Goal: Task Accomplishment & Management: Manage account settings

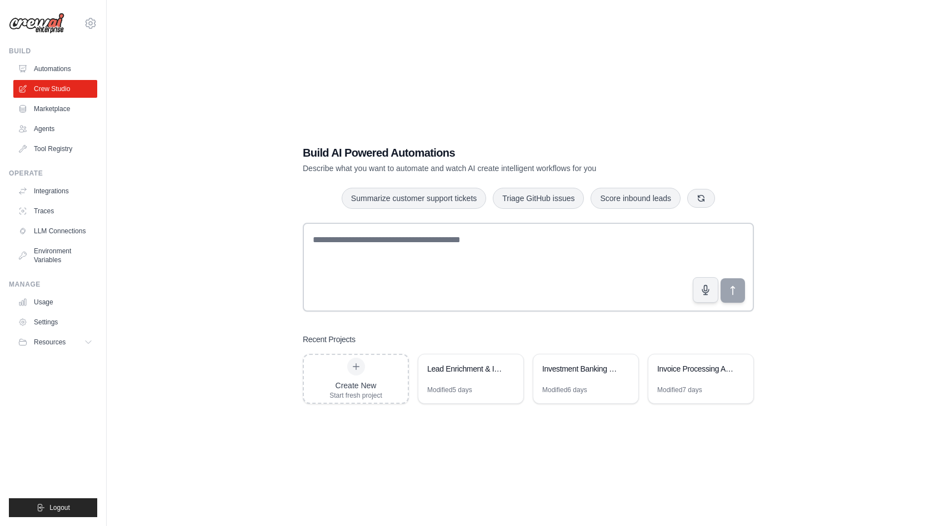
click at [148, 81] on div "Build AI Powered Automations Describe what you want to automate and watch AI cr…" at bounding box center [527, 274] width 807 height 526
click at [62, 103] on link "Marketplace" at bounding box center [56, 109] width 84 height 18
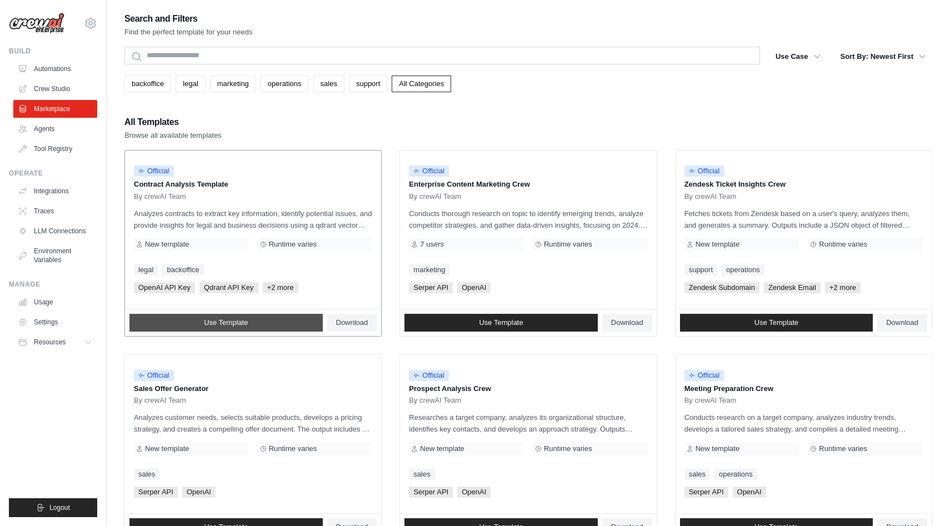
click at [259, 319] on link "Use Template" at bounding box center [225, 323] width 193 height 18
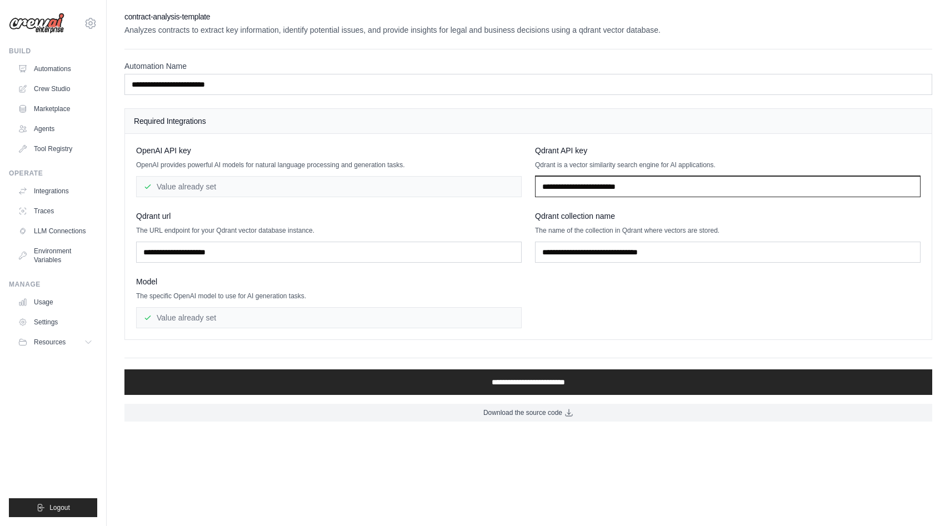
click at [585, 182] on input "text" at bounding box center [727, 186] width 385 height 21
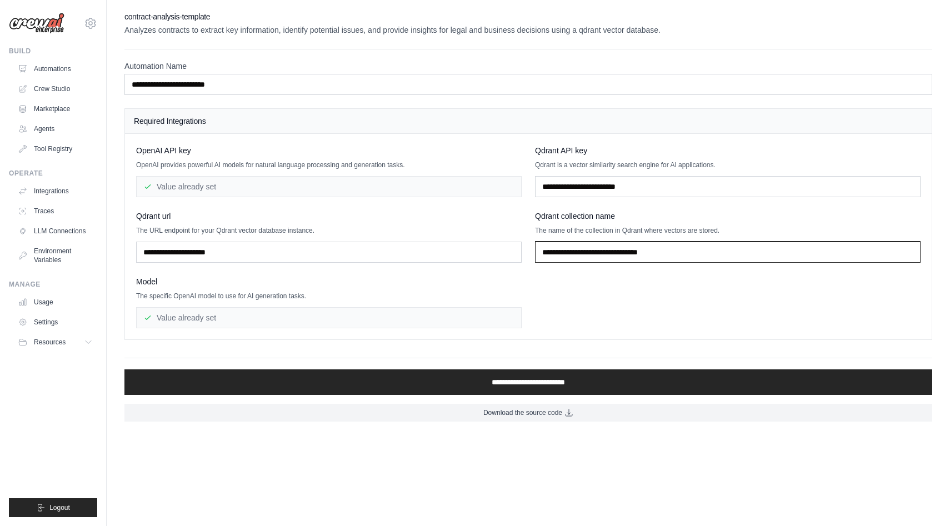
click at [575, 251] on input "text" at bounding box center [727, 252] width 385 height 21
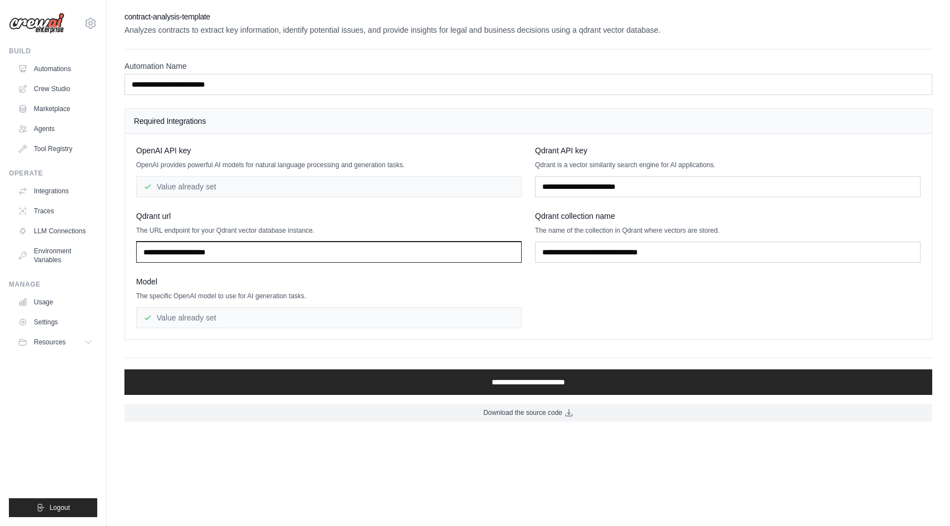
click at [490, 259] on input "text" at bounding box center [328, 252] width 385 height 21
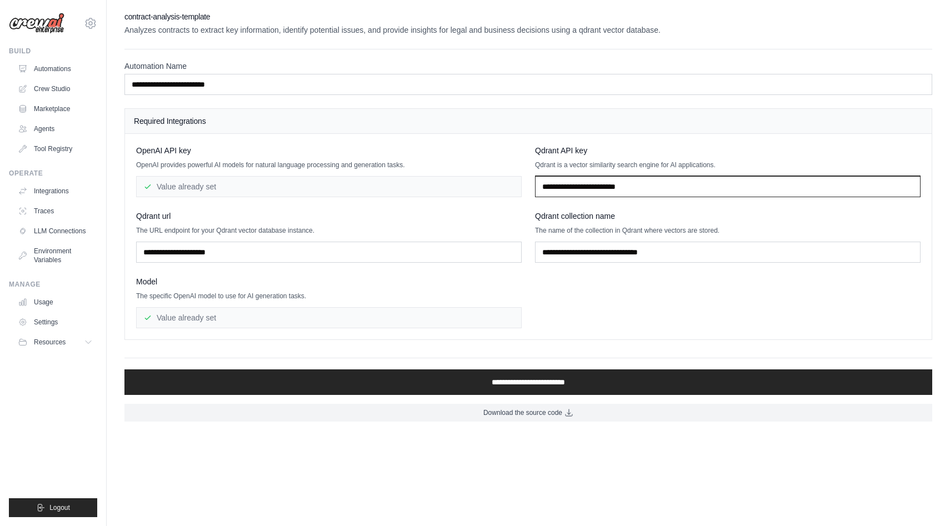
click at [664, 183] on input "text" at bounding box center [727, 186] width 385 height 21
paste input "**********"
type input "**********"
click at [680, 284] on div "**********" at bounding box center [528, 236] width 784 height 183
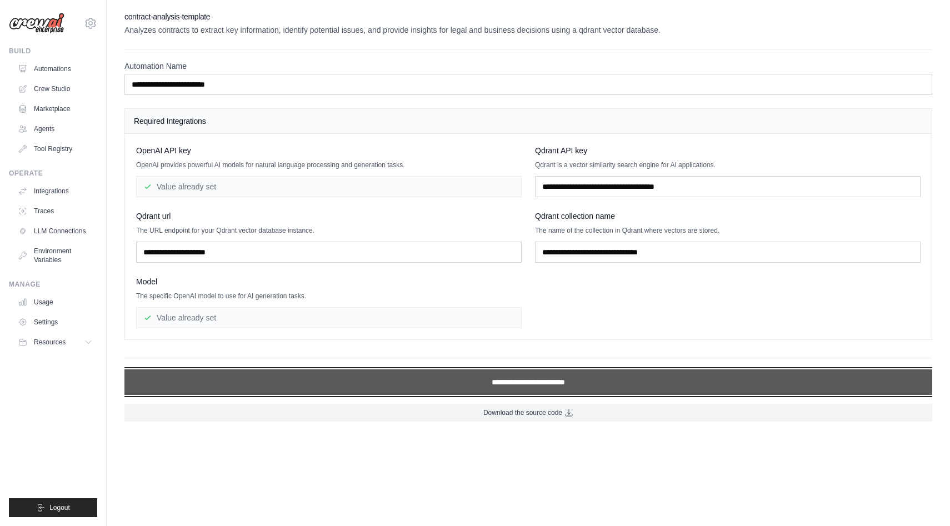
click at [545, 388] on input "**********" at bounding box center [527, 382] width 807 height 26
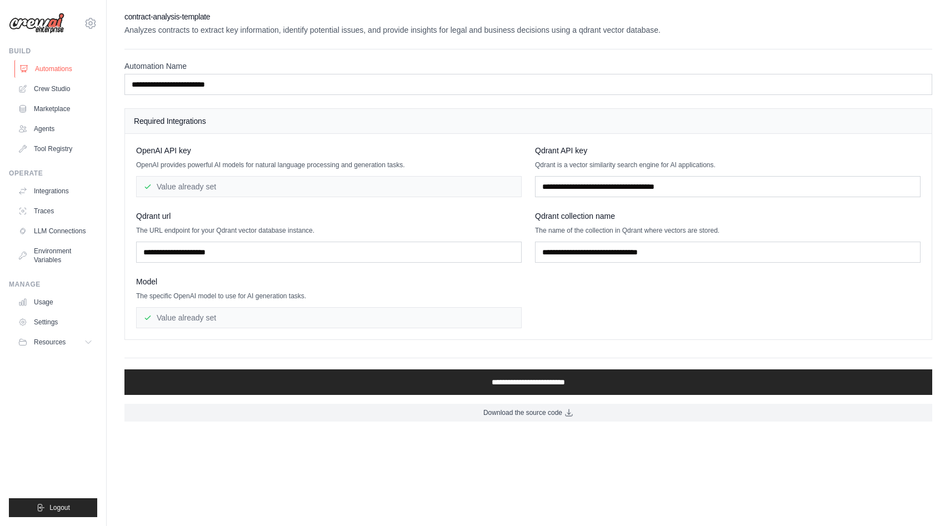
click at [57, 73] on link "Automations" at bounding box center [56, 69] width 84 height 18
click at [70, 118] on ul "Automations Crew Studio Marketplace Agents Tool Registry" at bounding box center [55, 109] width 84 height 98
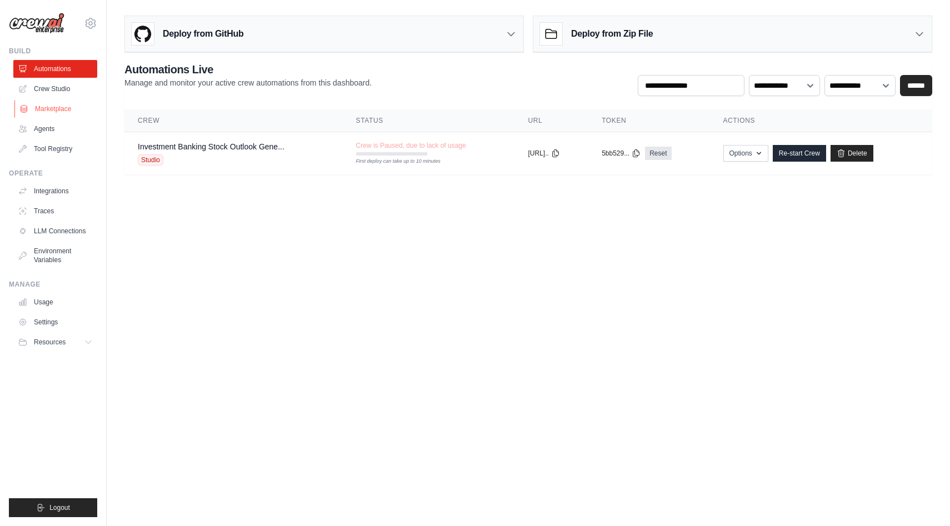
click at [66, 111] on link "Marketplace" at bounding box center [56, 109] width 84 height 18
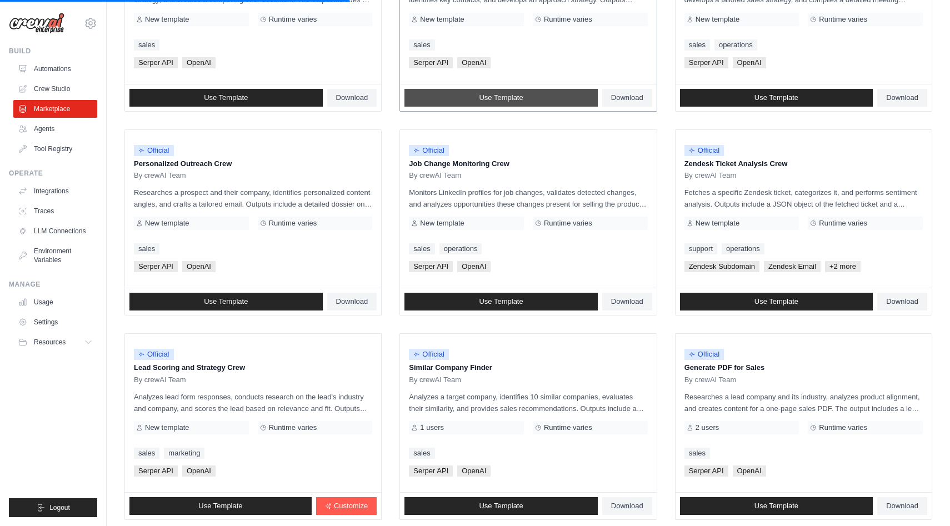
scroll to position [430, 0]
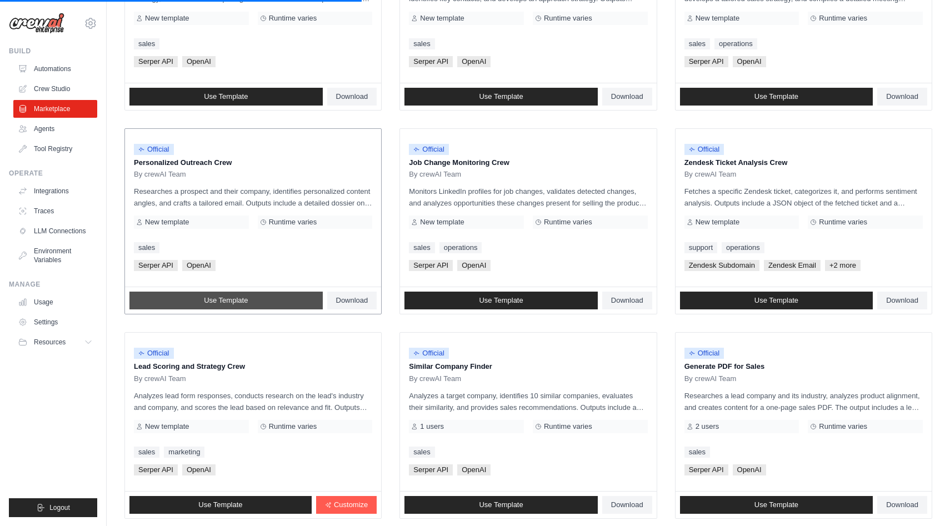
click at [268, 300] on link "Use Template" at bounding box center [225, 301] width 193 height 18
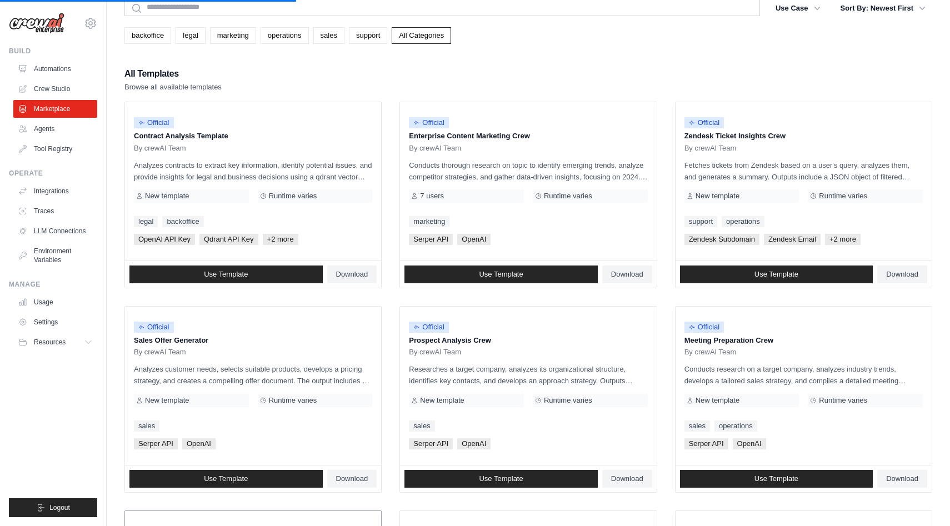
scroll to position [0, 0]
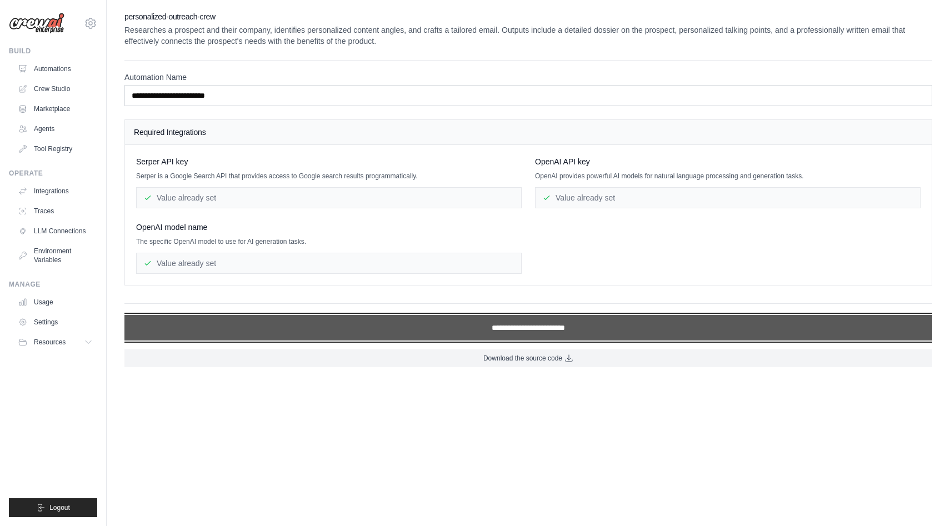
click at [442, 325] on input "**********" at bounding box center [527, 328] width 807 height 26
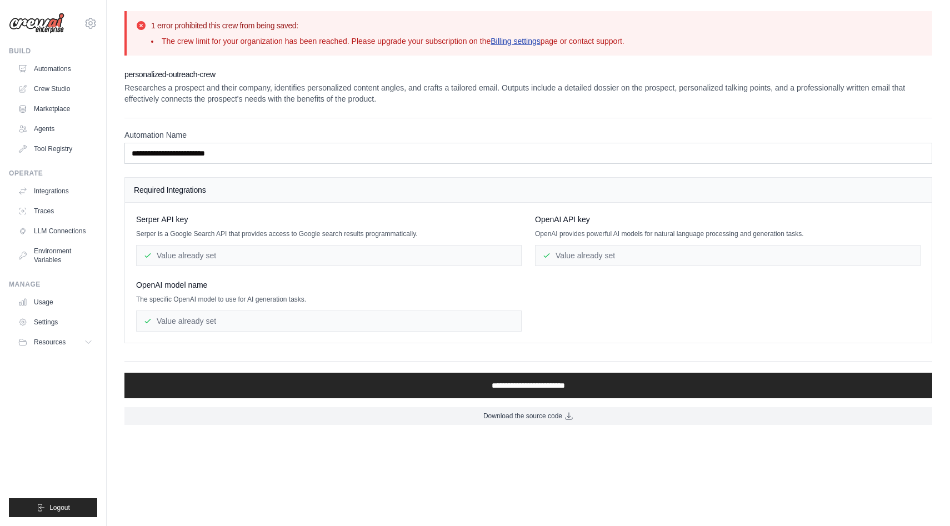
click at [501, 43] on link "Billing settings" at bounding box center [515, 41] width 50 height 9
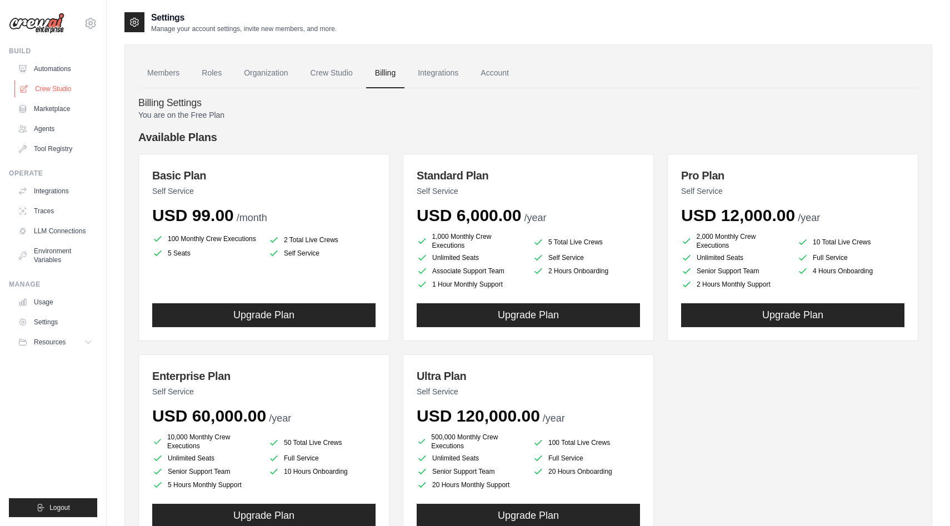
click at [59, 89] on link "Crew Studio" at bounding box center [56, 89] width 84 height 18
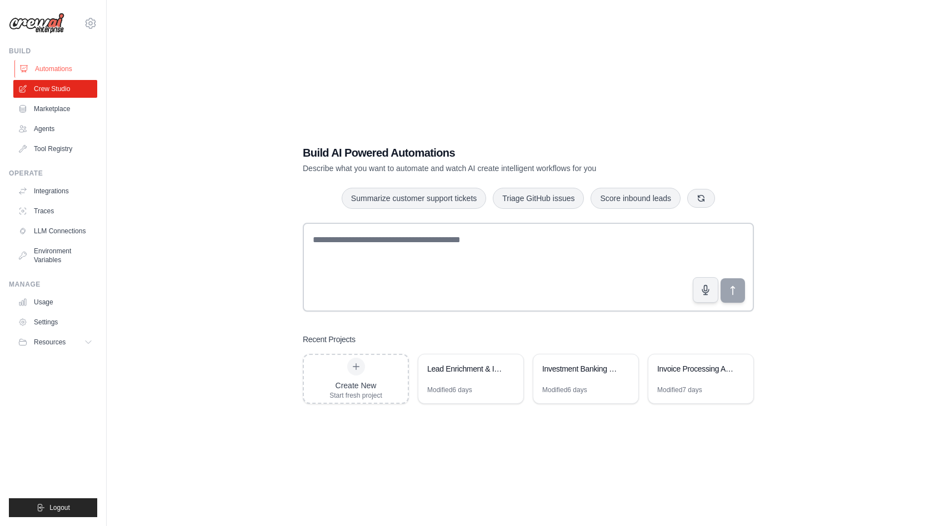
click at [64, 67] on link "Automations" at bounding box center [56, 69] width 84 height 18
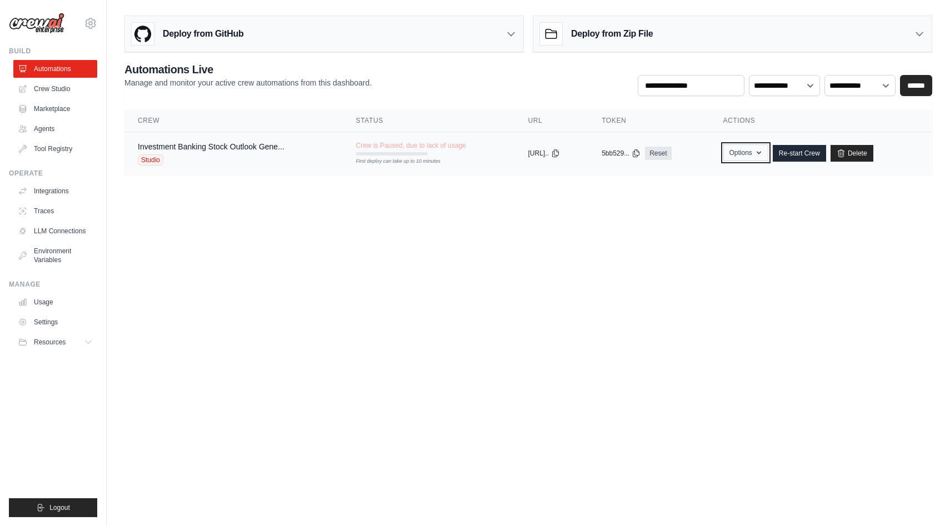
click at [752, 160] on button "Options" at bounding box center [745, 152] width 45 height 17
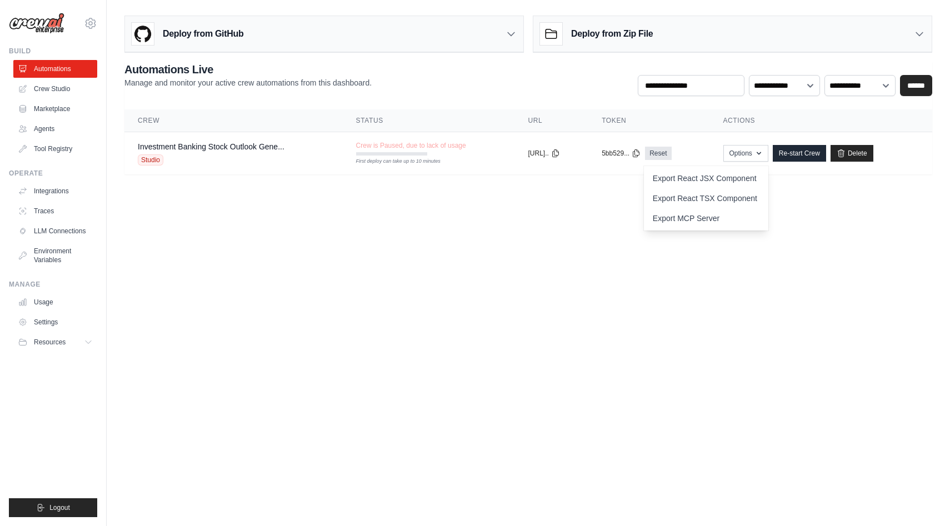
click at [852, 203] on body "[EMAIL_ADDRESS][DOMAIN_NAME] Settings Build Automations Crew Studio" at bounding box center [475, 263] width 950 height 526
click at [68, 112] on link "Marketplace" at bounding box center [56, 109] width 84 height 18
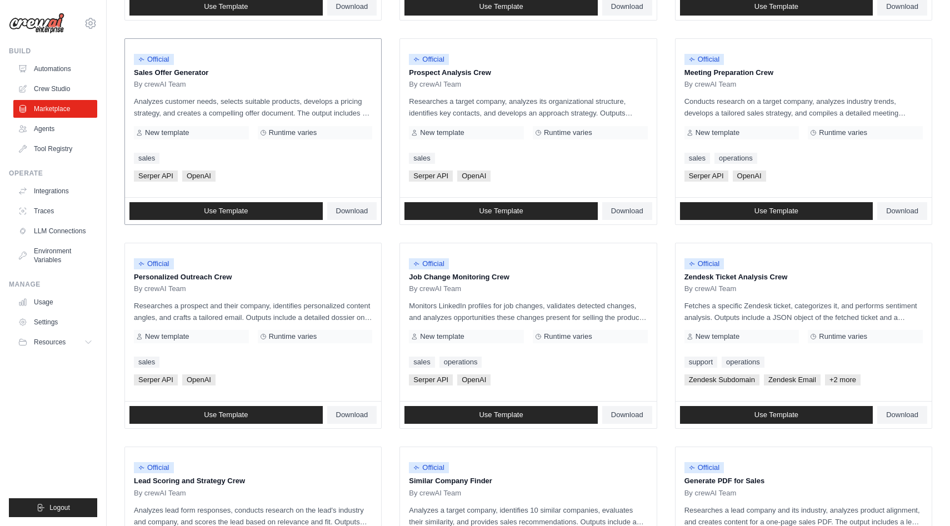
scroll to position [317, 0]
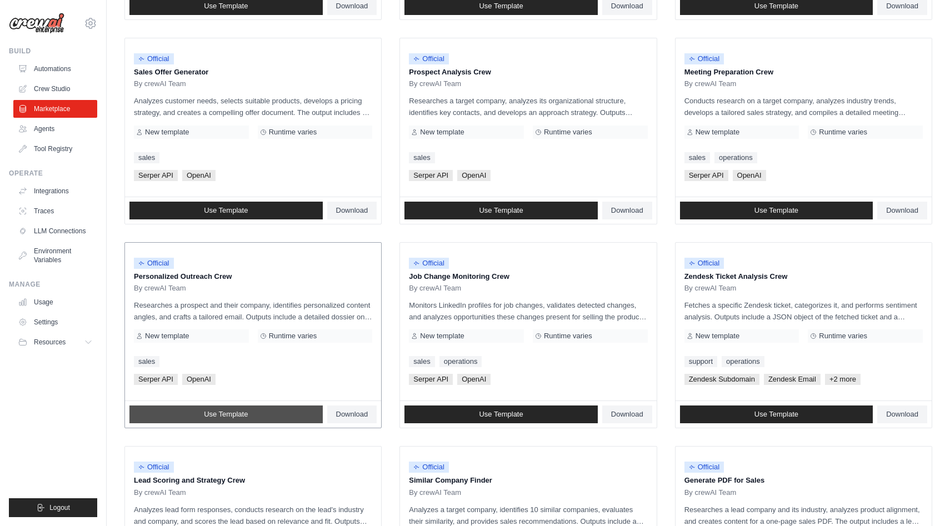
click at [259, 415] on link "Use Template" at bounding box center [225, 414] width 193 height 18
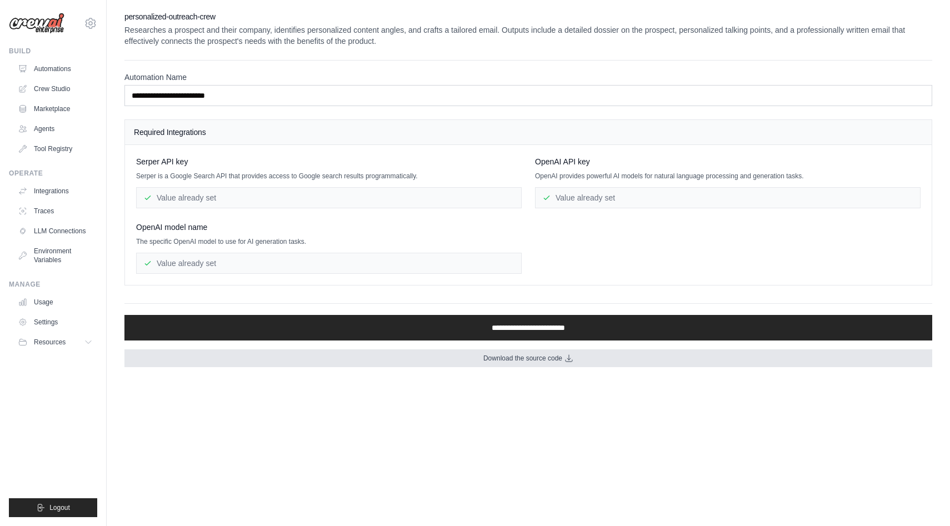
click at [523, 361] on span "Download the source code" at bounding box center [522, 358] width 79 height 9
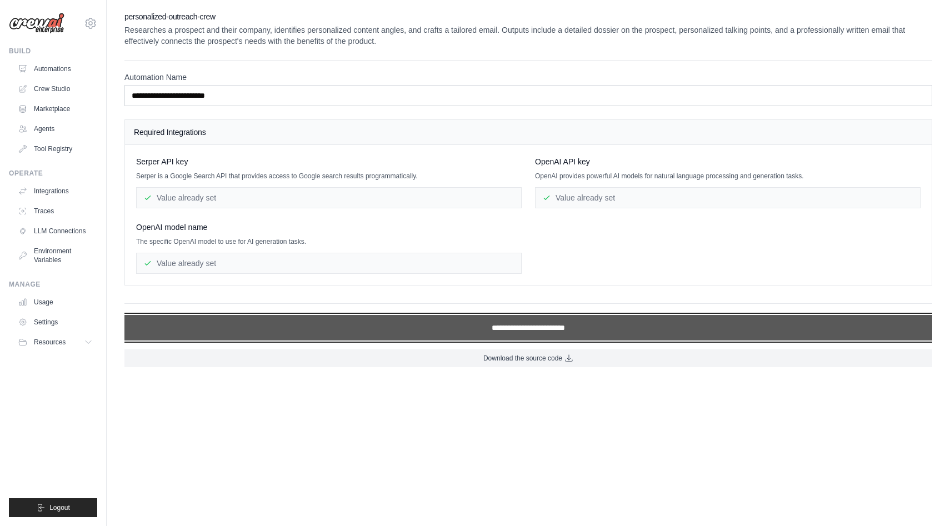
click at [545, 328] on input "**********" at bounding box center [527, 328] width 807 height 26
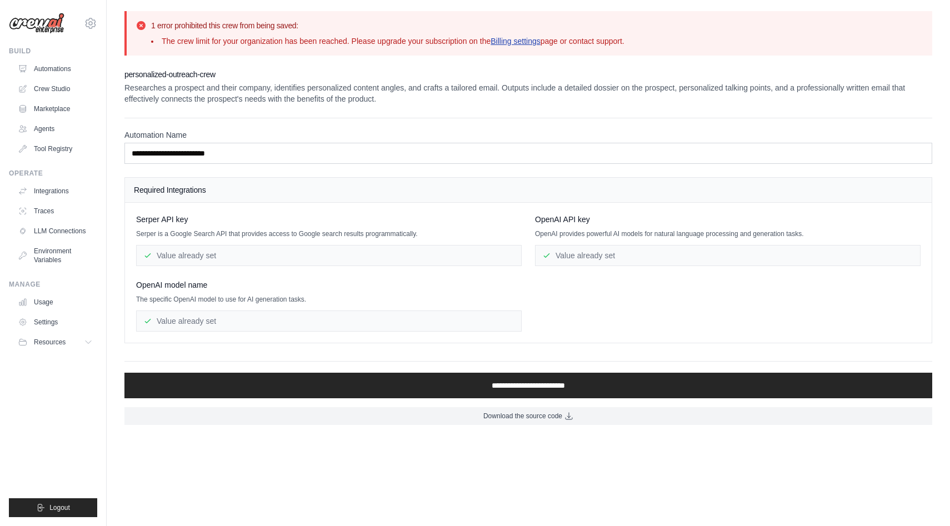
click at [533, 42] on link "Billing settings" at bounding box center [515, 41] width 50 height 9
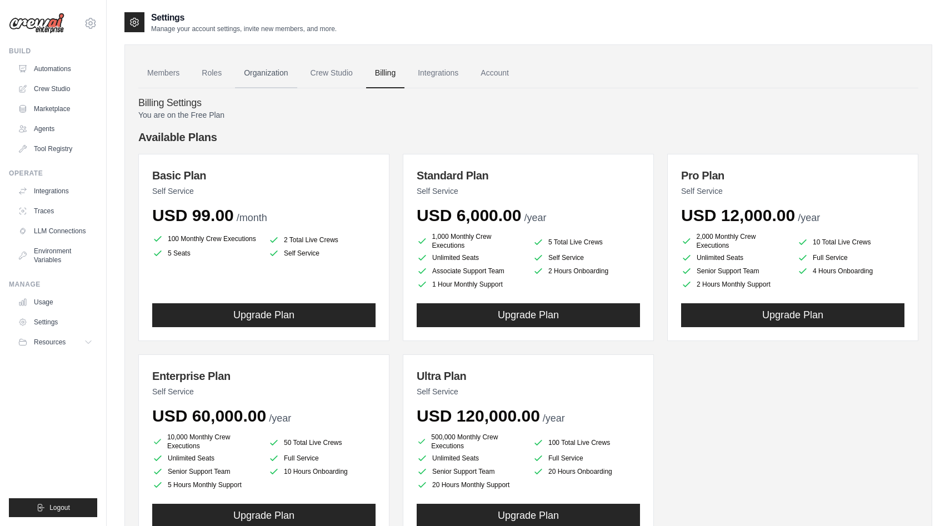
click at [275, 77] on link "Organization" at bounding box center [266, 73] width 62 height 30
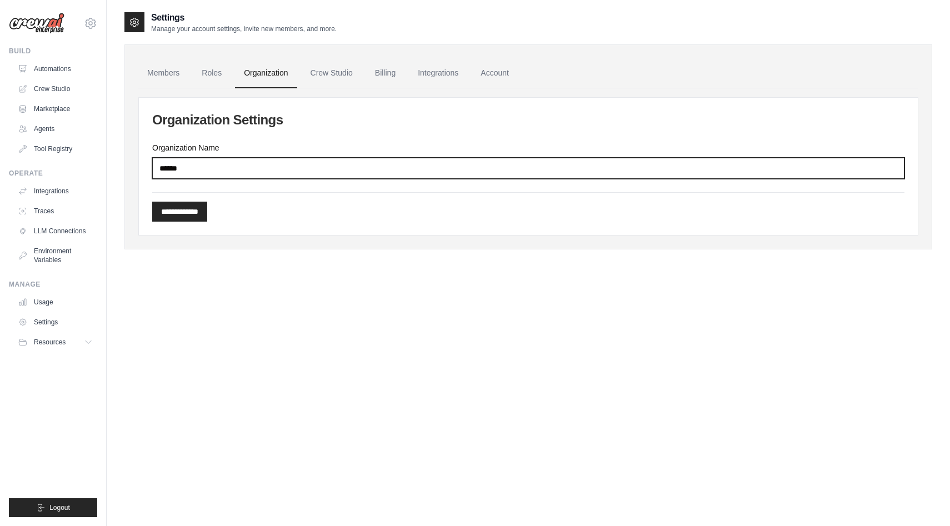
click at [257, 165] on input "******" at bounding box center [528, 168] width 752 height 21
type input "**********"
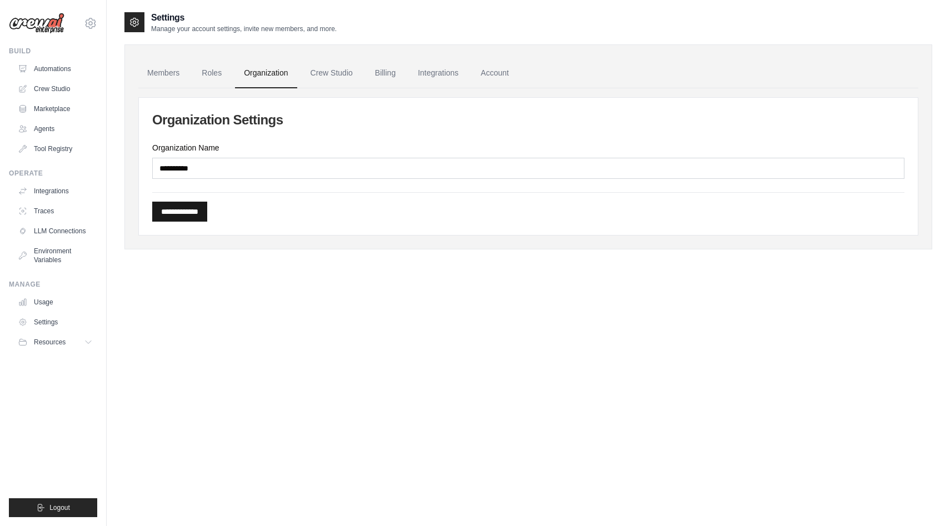
click at [196, 217] on input "**********" at bounding box center [179, 212] width 55 height 20
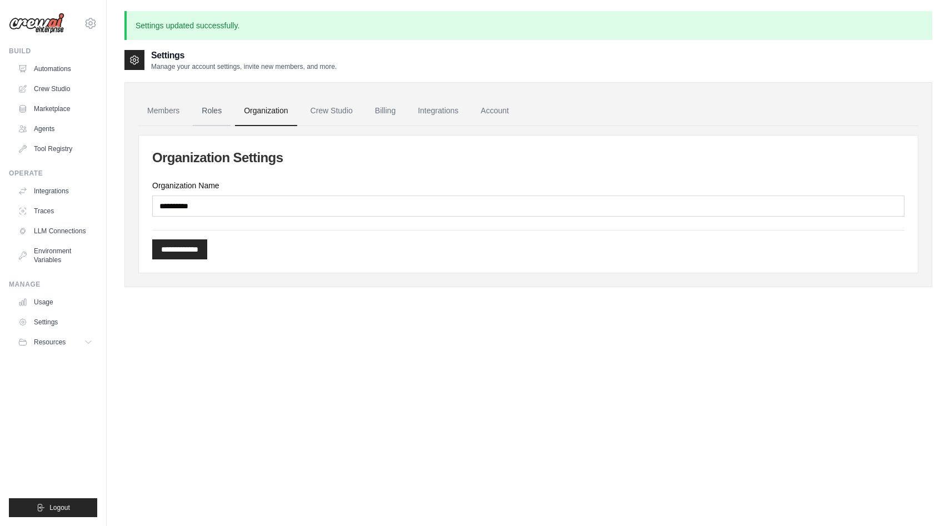
click at [225, 119] on link "Roles" at bounding box center [212, 111] width 38 height 30
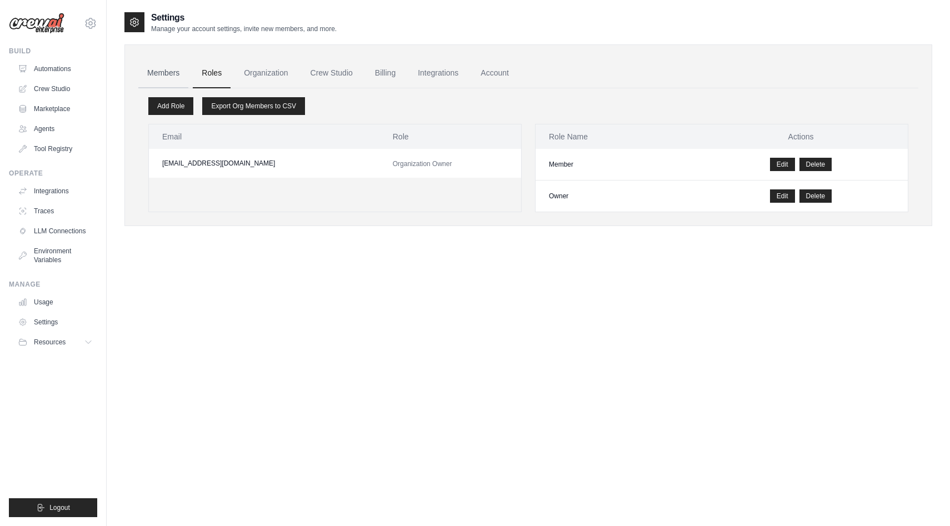
click at [176, 83] on link "Members" at bounding box center [163, 73] width 50 height 30
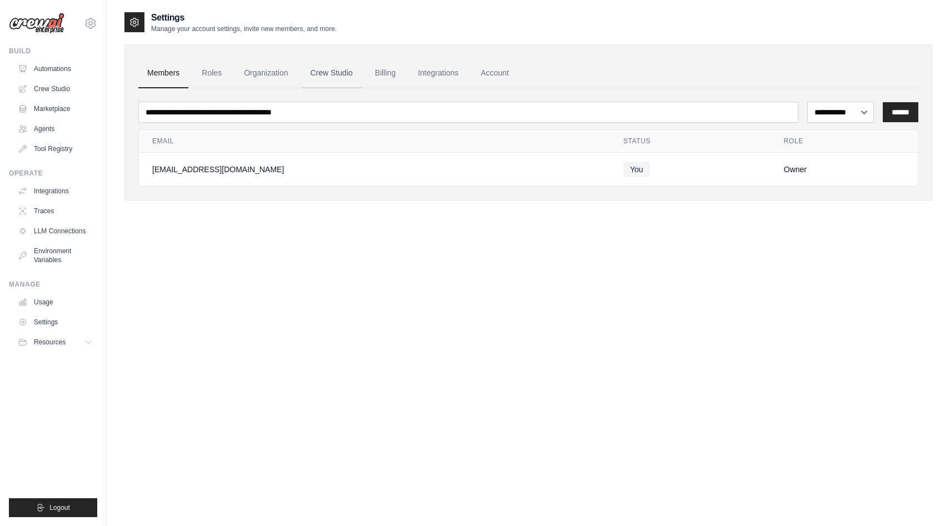
click at [314, 82] on link "Crew Studio" at bounding box center [332, 73] width 60 height 30
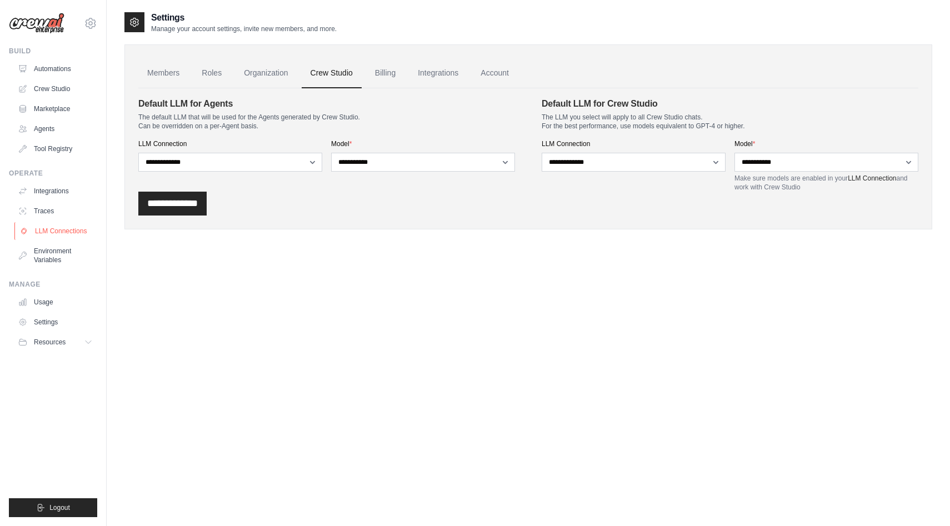
click at [56, 236] on link "LLM Connections" at bounding box center [56, 231] width 84 height 18
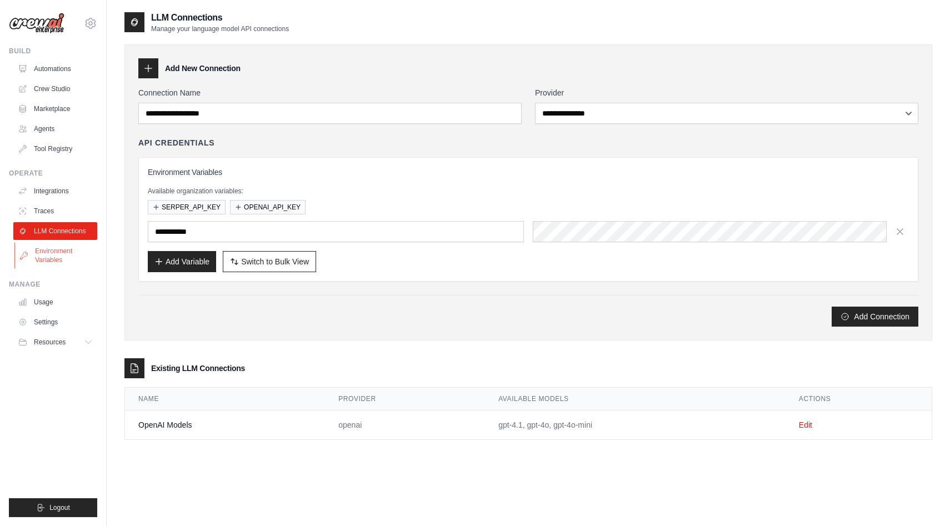
click at [52, 255] on link "Environment Variables" at bounding box center [56, 255] width 84 height 27
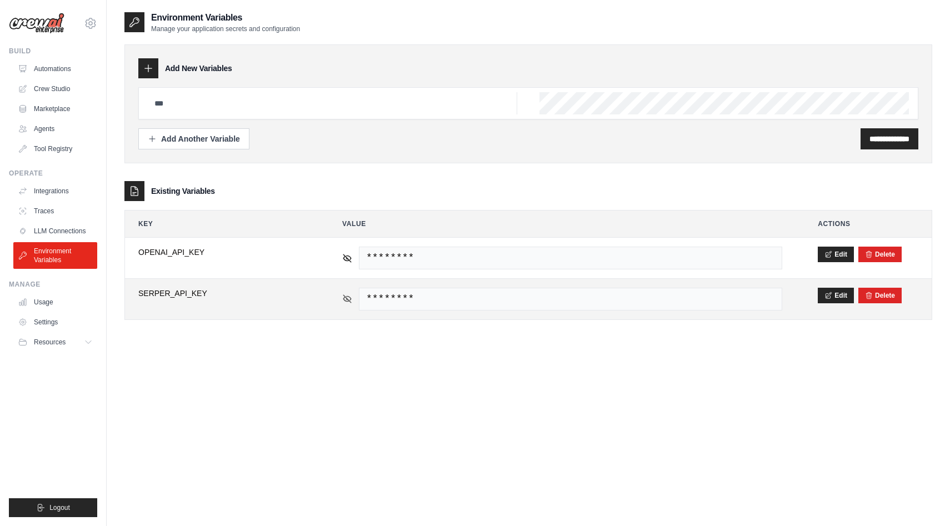
click at [346, 299] on icon at bounding box center [347, 299] width 10 height 10
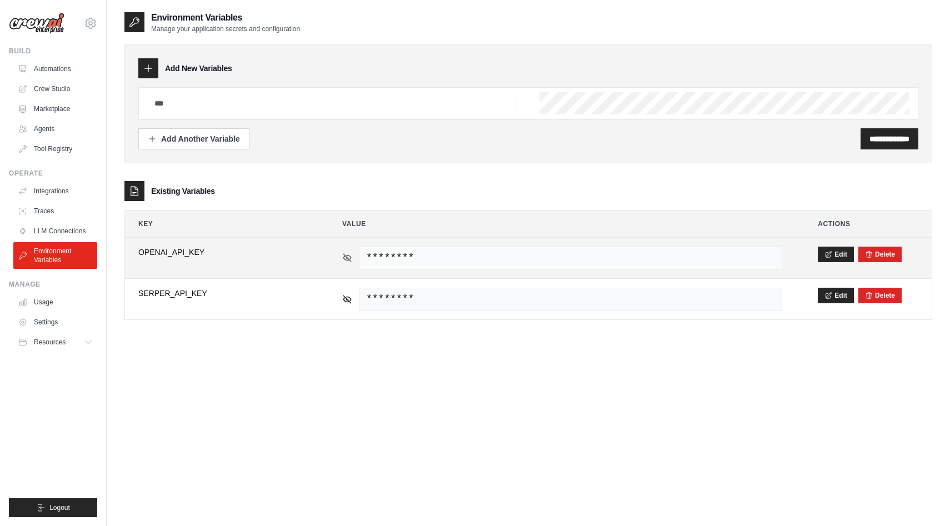
click at [348, 255] on icon at bounding box center [347, 258] width 10 height 10
click at [0, 0] on icon at bounding box center [0, 0] width 0 height 0
click at [348, 255] on icon at bounding box center [347, 258] width 10 height 10
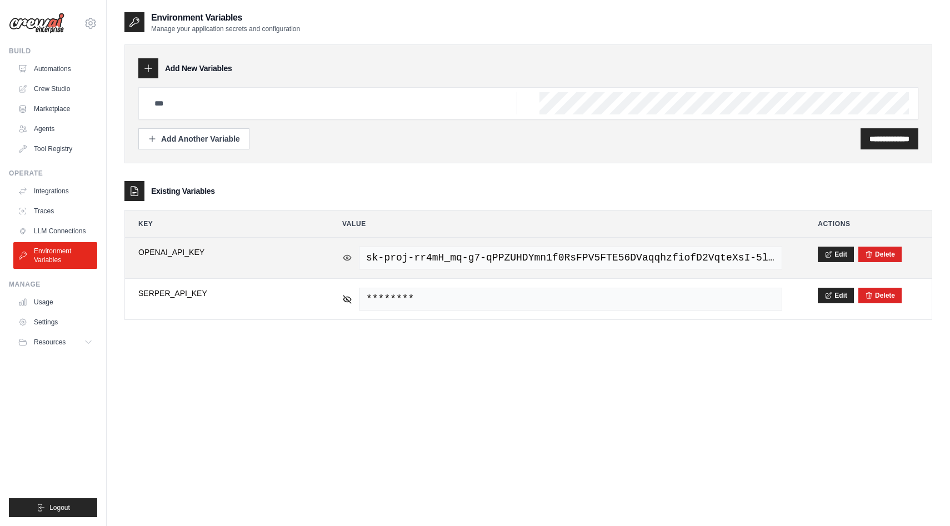
click at [348, 255] on icon at bounding box center [347, 258] width 10 height 10
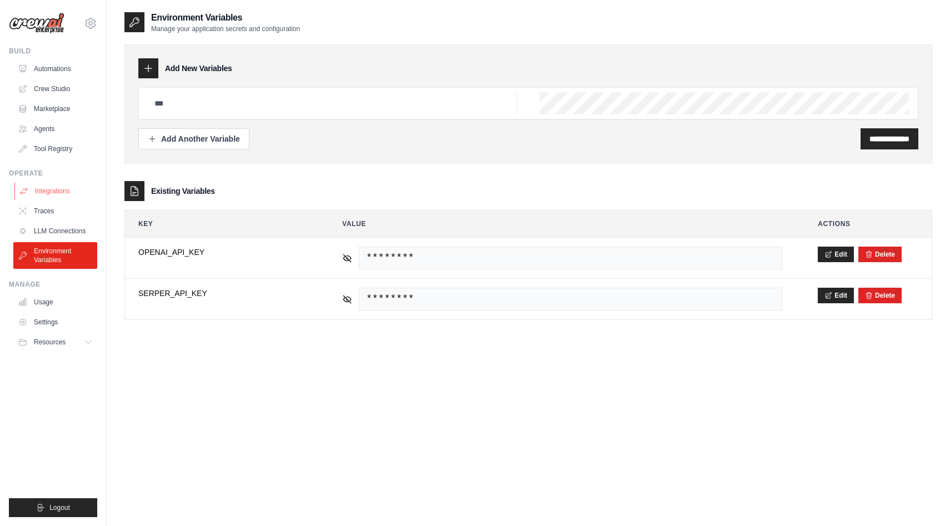
click at [56, 192] on link "Integrations" at bounding box center [56, 191] width 84 height 18
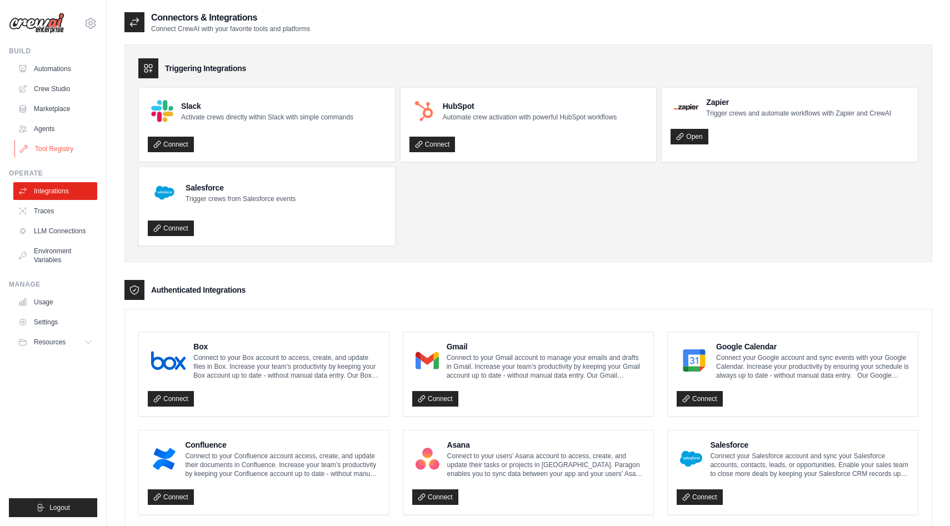
click at [56, 141] on link "Tool Registry" at bounding box center [56, 149] width 84 height 18
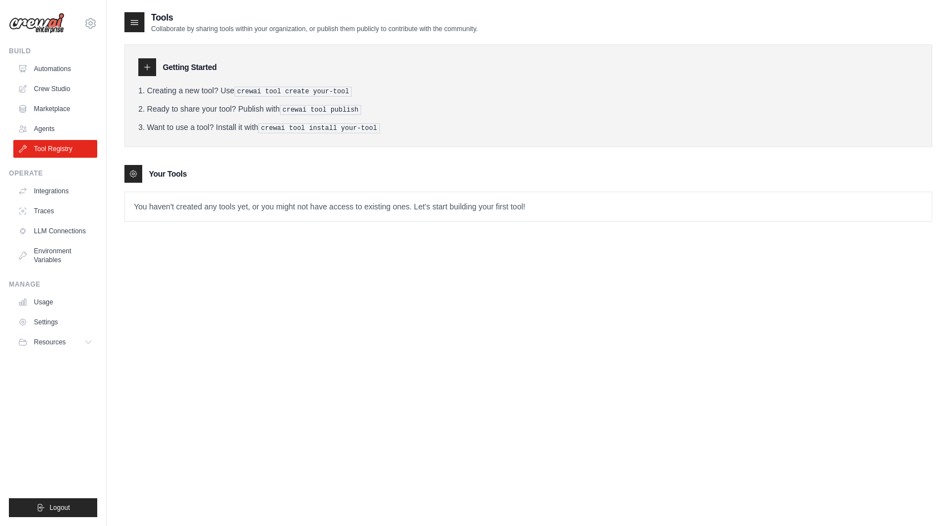
click at [152, 70] on div at bounding box center [147, 67] width 18 height 18
click at [419, 254] on div "Tools Collaborate by sharing tools within your organization, or publish them pu…" at bounding box center [527, 274] width 807 height 526
click at [56, 69] on link "Automations" at bounding box center [56, 69] width 84 height 18
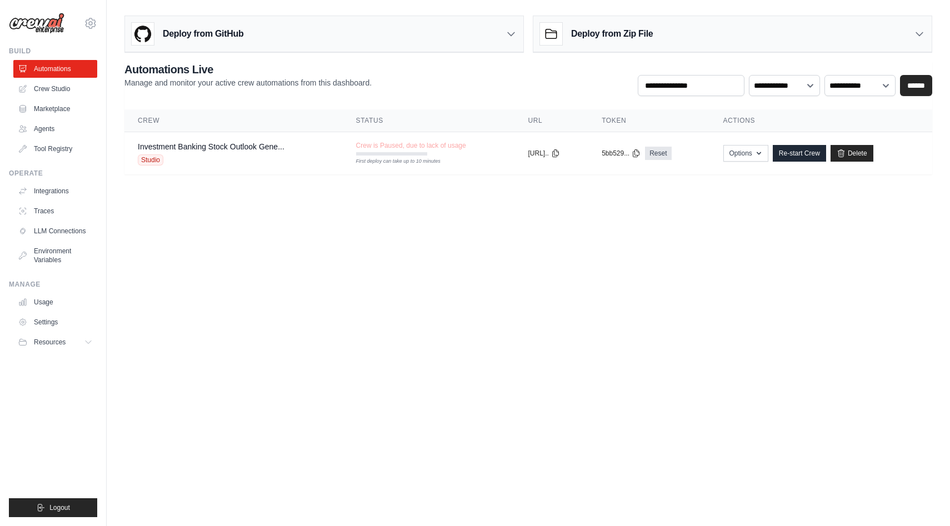
click at [52, 98] on ul "Automations Crew Studio Marketplace Agents Tool Registry" at bounding box center [55, 109] width 84 height 98
click at [55, 91] on link "Crew Studio" at bounding box center [56, 89] width 84 height 18
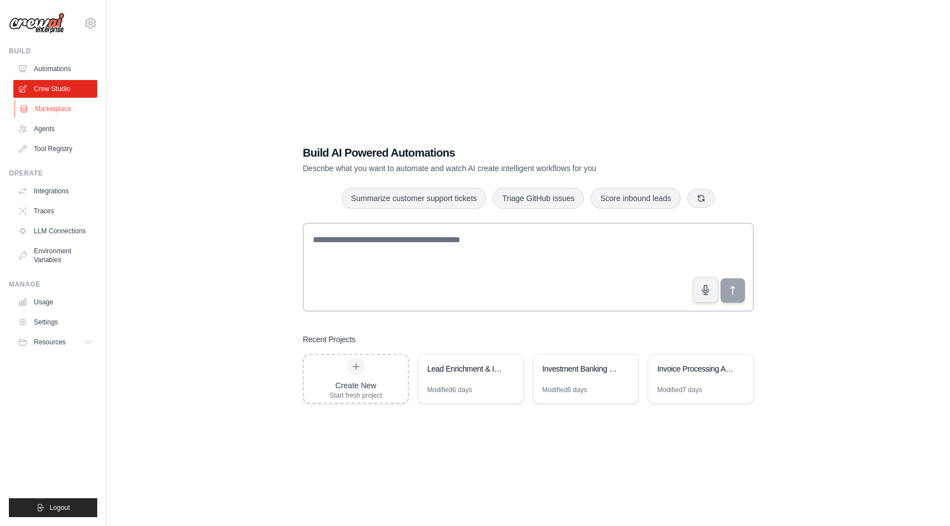
click at [55, 109] on link "Marketplace" at bounding box center [56, 109] width 84 height 18
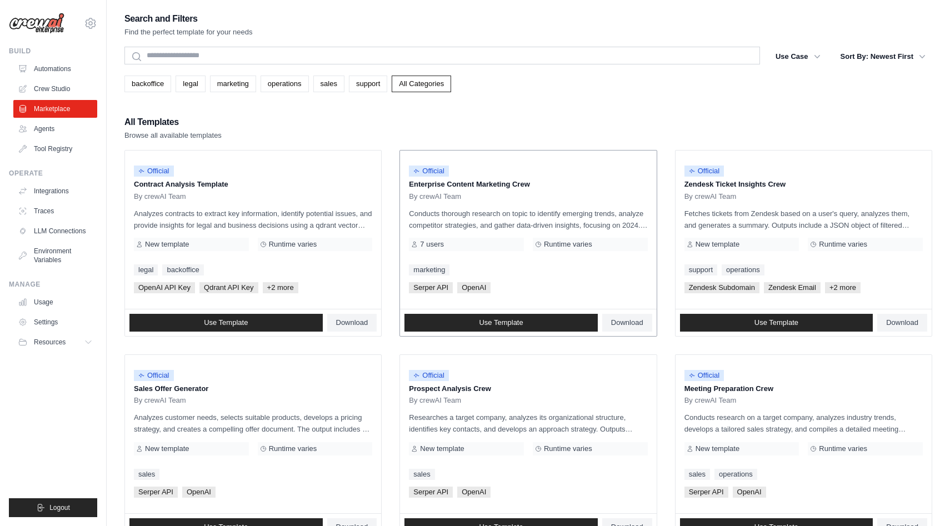
click at [434, 248] on span "7 users" at bounding box center [432, 244] width 24 height 9
click at [493, 325] on span "Use Template" at bounding box center [501, 322] width 44 height 9
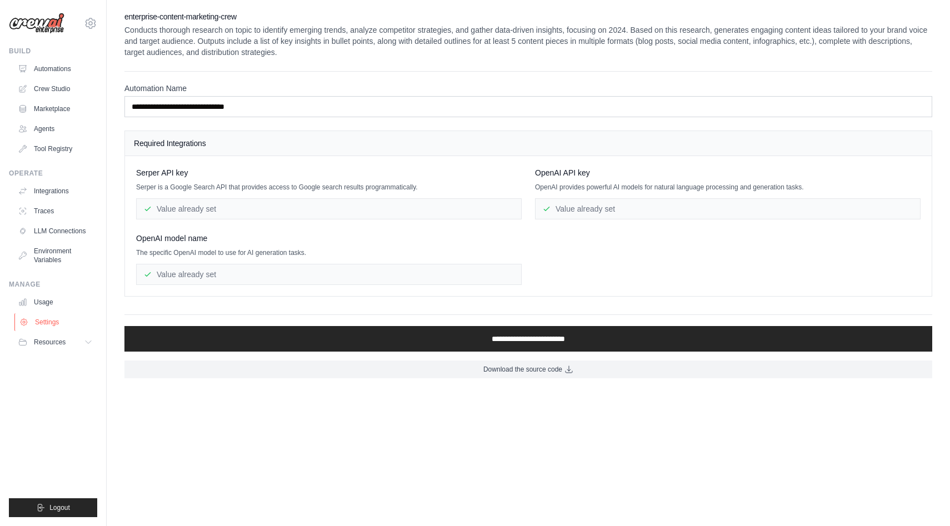
click at [63, 316] on link "Settings" at bounding box center [56, 322] width 84 height 18
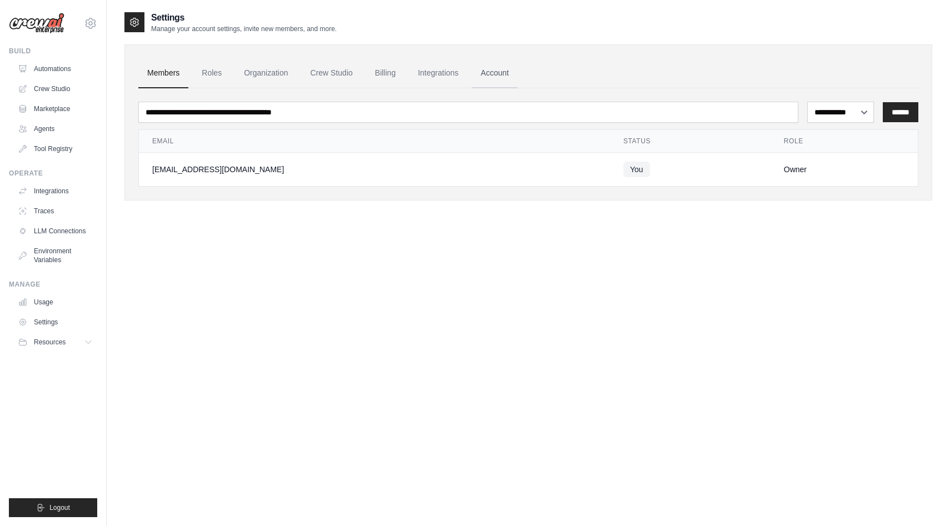
click at [491, 77] on link "Account" at bounding box center [494, 73] width 46 height 30
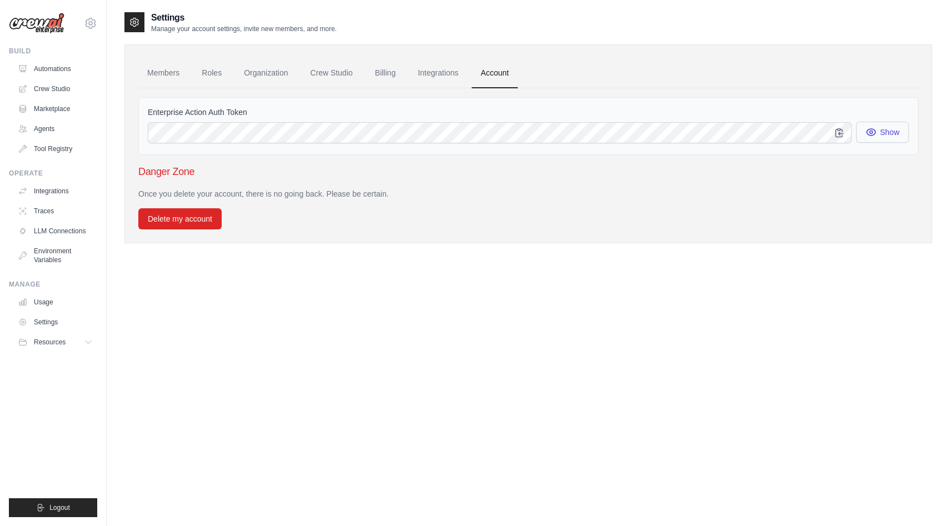
click at [878, 124] on button "Show" at bounding box center [882, 132] width 53 height 21
click at [880, 126] on button "Show" at bounding box center [882, 132] width 53 height 21
click at [434, 67] on link "Integrations" at bounding box center [438, 73] width 58 height 30
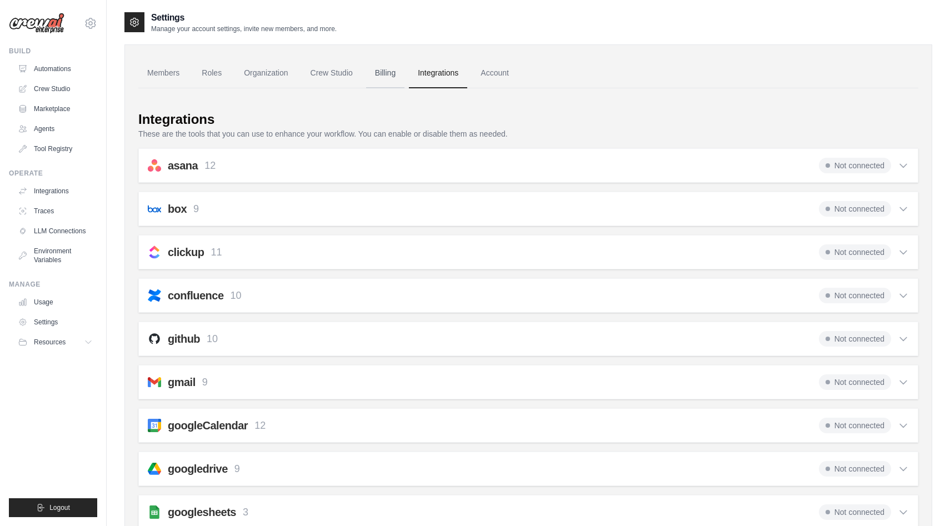
click at [388, 72] on link "Billing" at bounding box center [385, 73] width 38 height 30
click at [343, 72] on link "Crew Studio" at bounding box center [332, 73] width 60 height 30
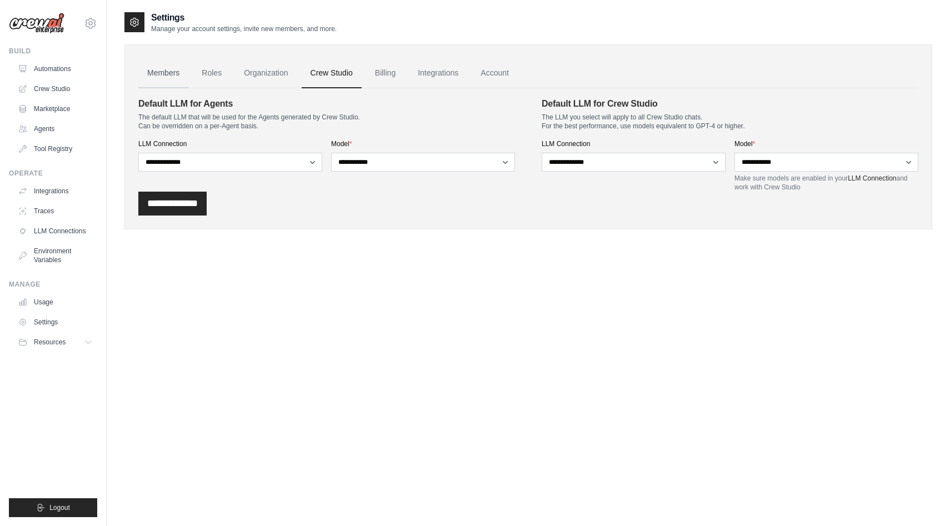
click at [157, 66] on link "Members" at bounding box center [163, 73] width 50 height 30
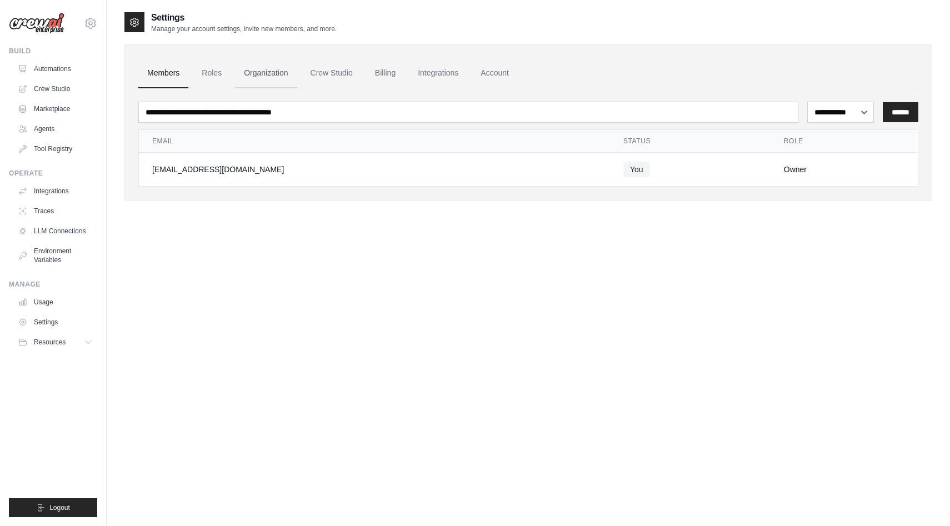
click at [279, 76] on link "Organization" at bounding box center [266, 73] width 62 height 30
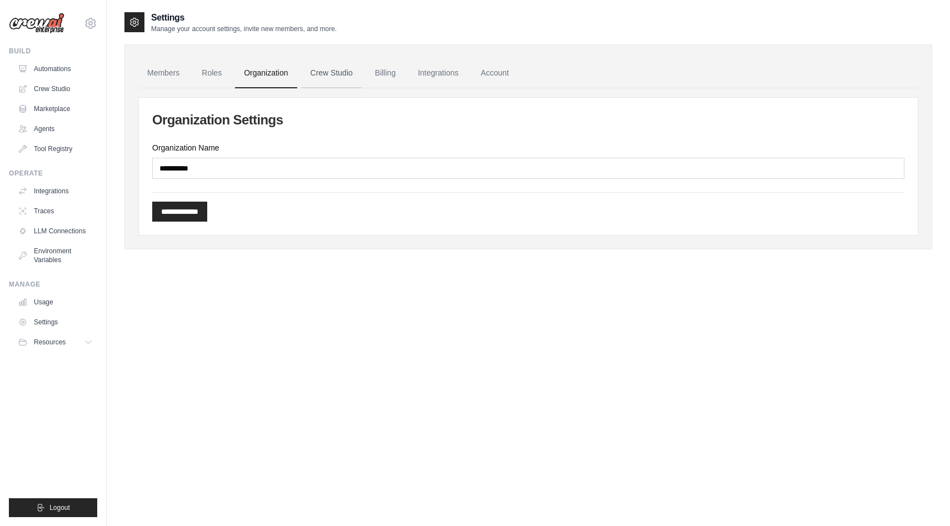
click at [330, 72] on link "Crew Studio" at bounding box center [332, 73] width 60 height 30
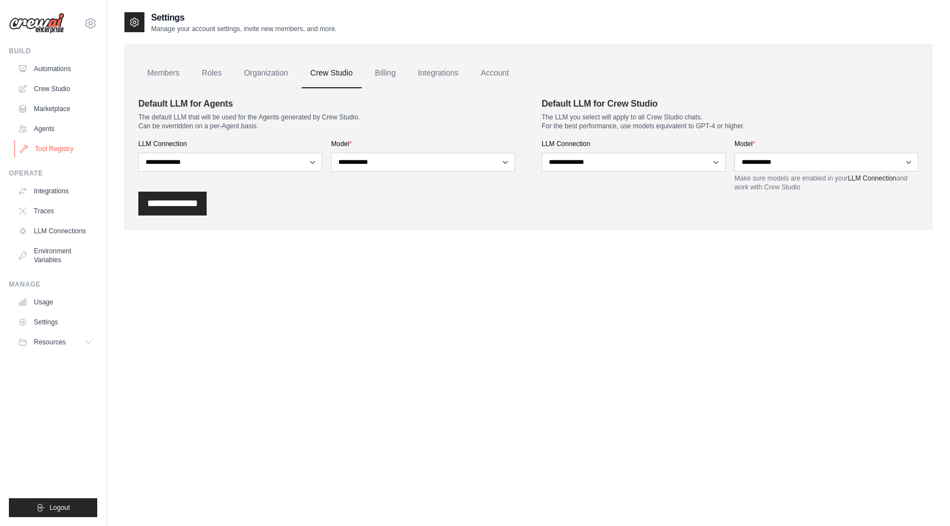
click at [61, 140] on link "Tool Registry" at bounding box center [56, 149] width 84 height 18
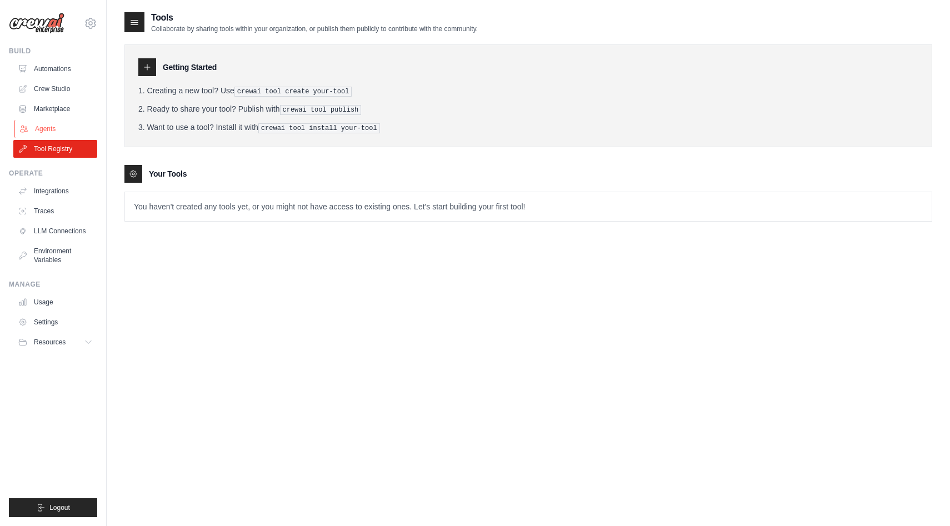
click at [61, 125] on link "Agents" at bounding box center [56, 129] width 84 height 18
